Goal: Information Seeking & Learning: Learn about a topic

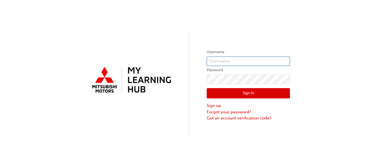
type input "0005966222"
click at [239, 95] on button "Sign In" at bounding box center [248, 93] width 83 height 11
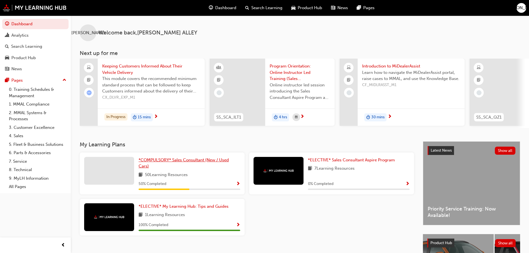
click at [192, 163] on span "*COMPULSORY* Sales Consultant (New / Used Cars)" at bounding box center [183, 162] width 90 height 11
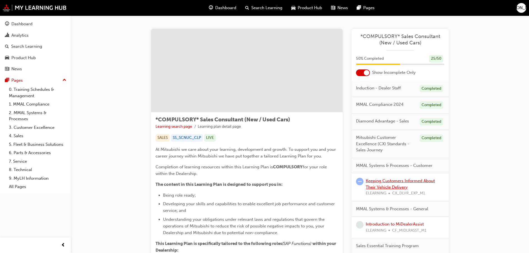
click at [379, 166] on link "Keeping Customers Informed About Their Vehicle Delivery" at bounding box center [399, 183] width 69 height 11
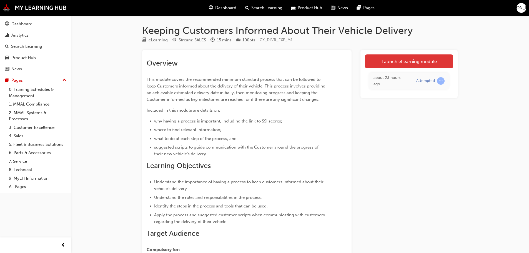
click at [379, 63] on link "Launch eLearning module" at bounding box center [409, 61] width 88 height 14
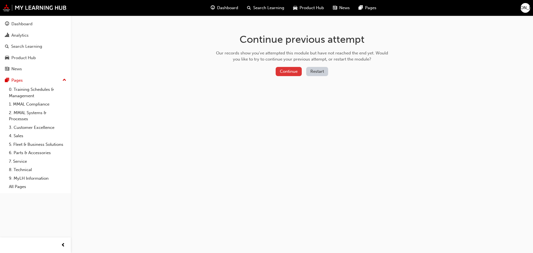
click at [294, 71] on button "Continue" at bounding box center [289, 71] width 26 height 9
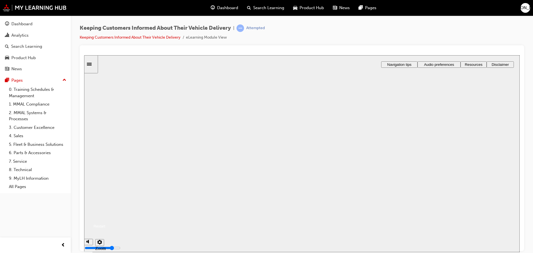
click at [307, 166] on div "Keeping Customers Informed About Their Vehicle Delivery (v1.0.6) Resume Restart…" at bounding box center [301, 223] width 435 height 25
click at [105, 166] on button "Resume" at bounding box center [94, 219] width 21 height 7
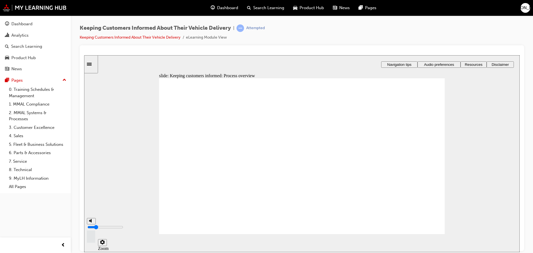
type input "2"
click at [89, 166] on input "volume" at bounding box center [105, 226] width 36 height 4
drag, startPoint x: 205, startPoint y: 151, endPoint x: 233, endPoint y: 158, distance: 28.1
click at [233, 158] on div "Rectangle 1 Rectangle 3 Rectangle 1 Keeping customers informed: Process overvie…" at bounding box center [301, 158] width 285 height 161
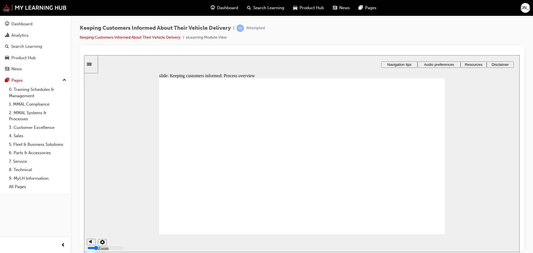
drag, startPoint x: 354, startPoint y: 145, endPoint x: 357, endPoint y: 147, distance: 3.4
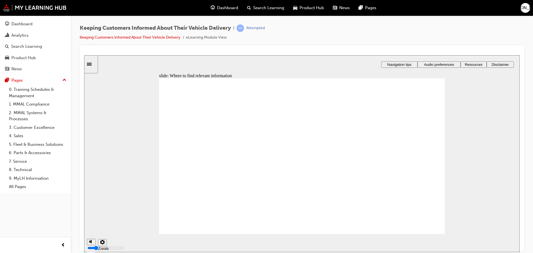
drag, startPoint x: 380, startPoint y: 159, endPoint x: 367, endPoint y: 169, distance: 15.9
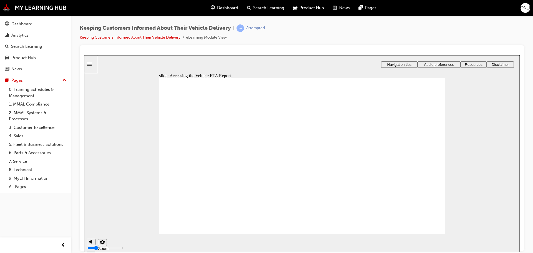
drag, startPoint x: 315, startPoint y: 156, endPoint x: 324, endPoint y: 165, distance: 12.0
